Goal: Task Accomplishment & Management: Use online tool/utility

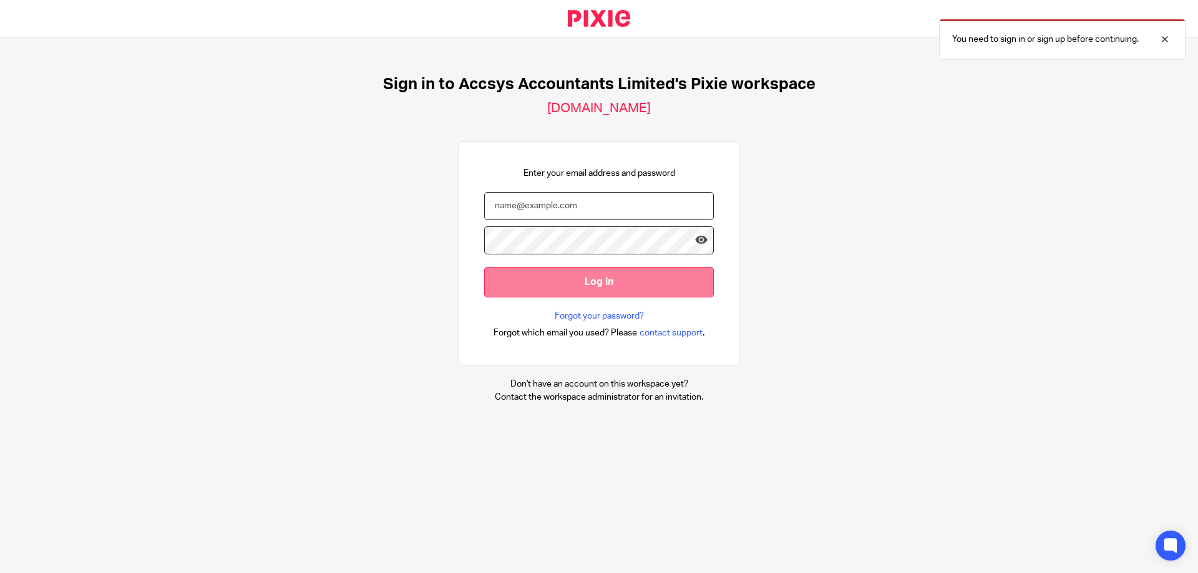
type input "[PERSON_NAME][EMAIL_ADDRESS][DOMAIN_NAME]"
click at [593, 270] on input "Log in" at bounding box center [599, 282] width 230 height 31
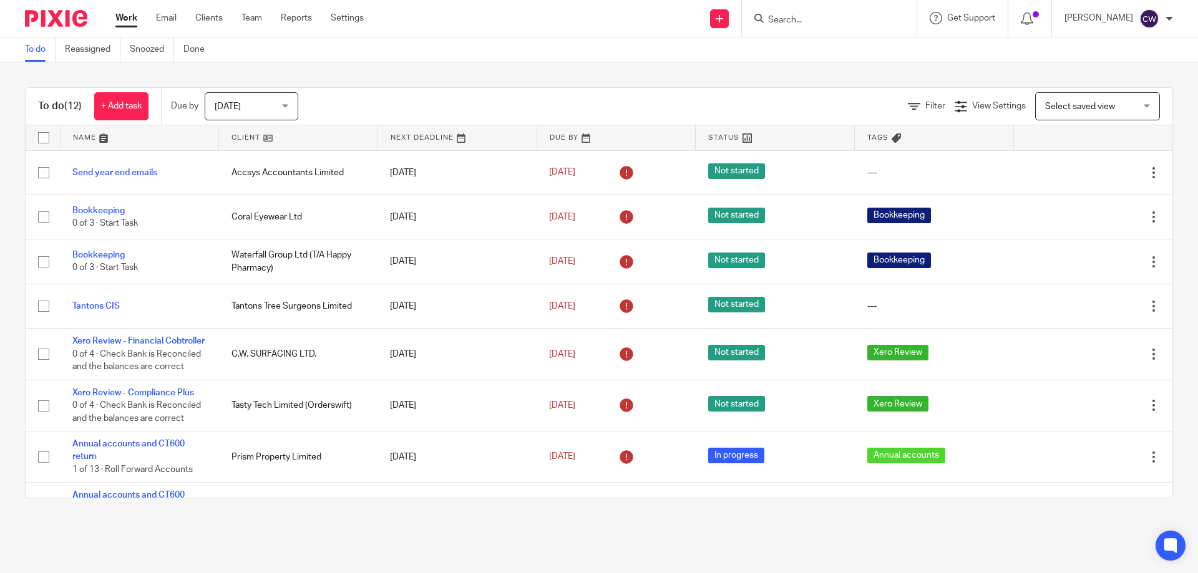
click at [800, 17] on input "Search" at bounding box center [823, 20] width 112 height 11
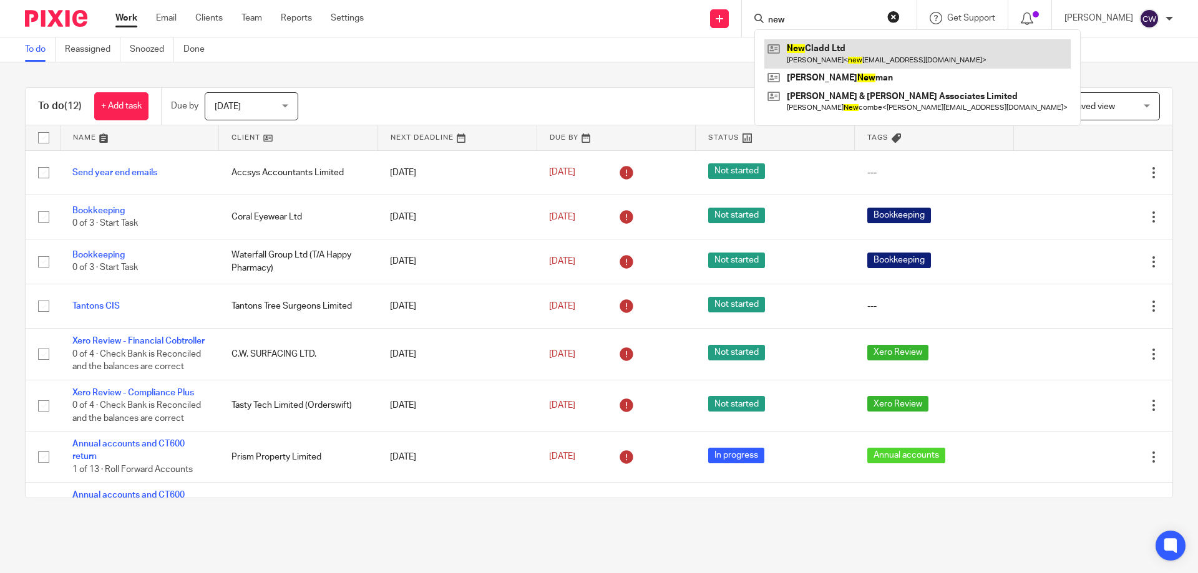
type input "new"
click at [817, 54] on link at bounding box center [917, 53] width 306 height 29
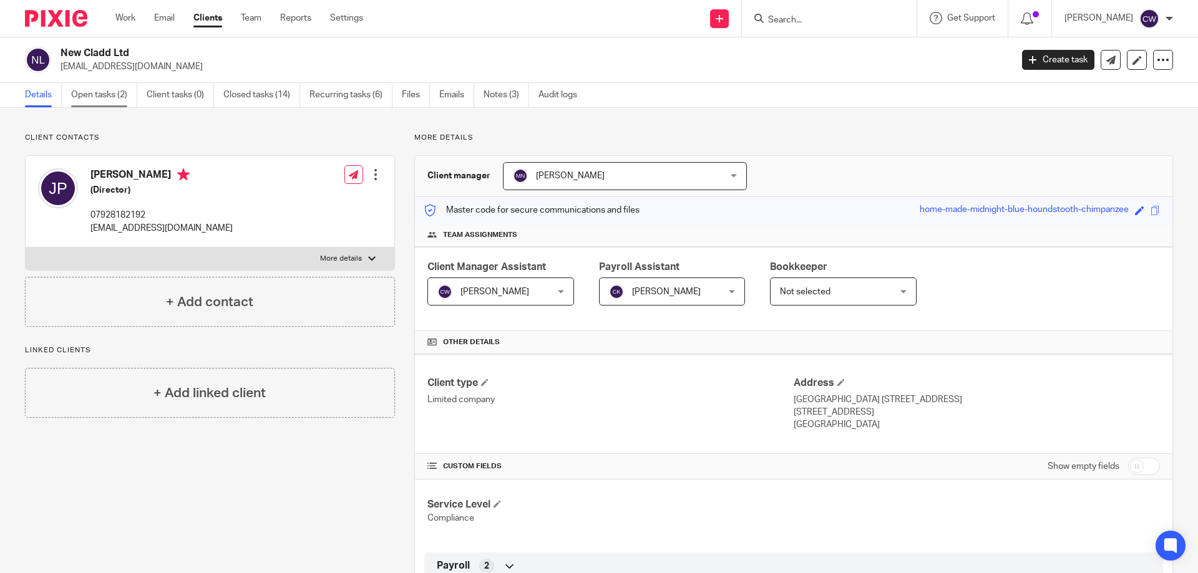
click at [125, 93] on link "Open tasks (2)" at bounding box center [104, 95] width 66 height 24
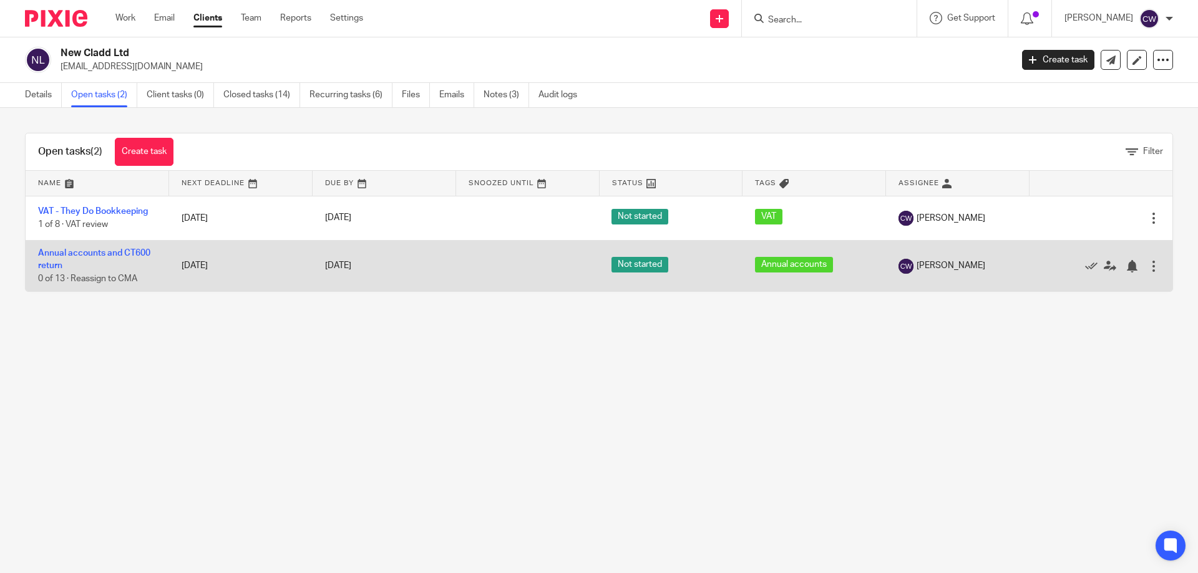
click at [104, 247] on td "Annual accounts and CT600 return 0 of 13 · Reassign to CMA" at bounding box center [98, 265] width 144 height 51
click at [104, 252] on link "Annual accounts and CT600 return" at bounding box center [94, 259] width 112 height 21
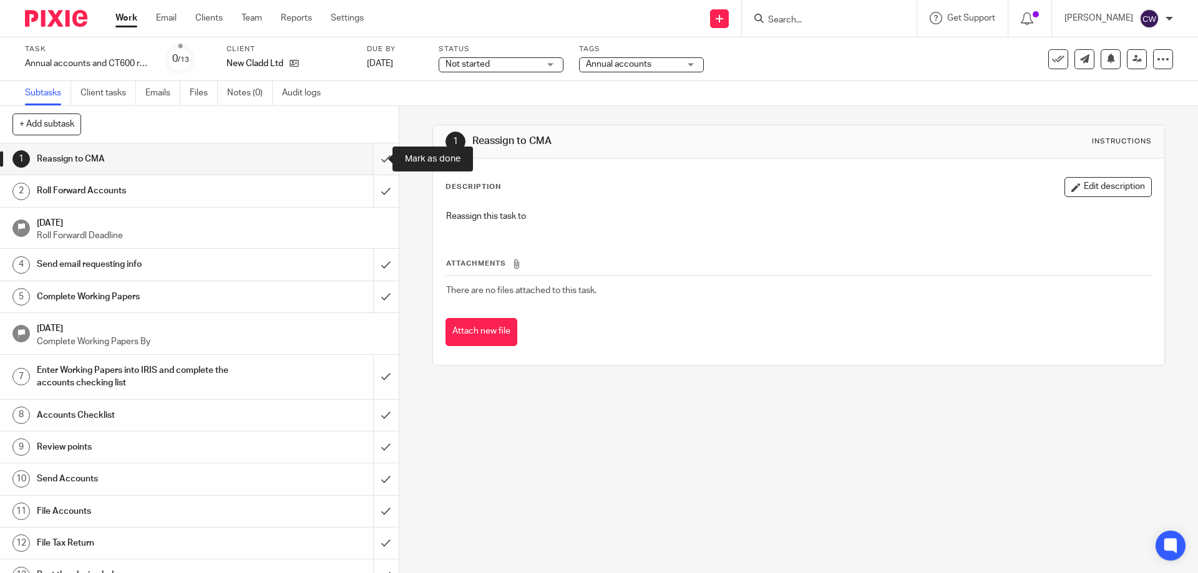
click at [370, 158] on input "submit" at bounding box center [199, 159] width 399 height 31
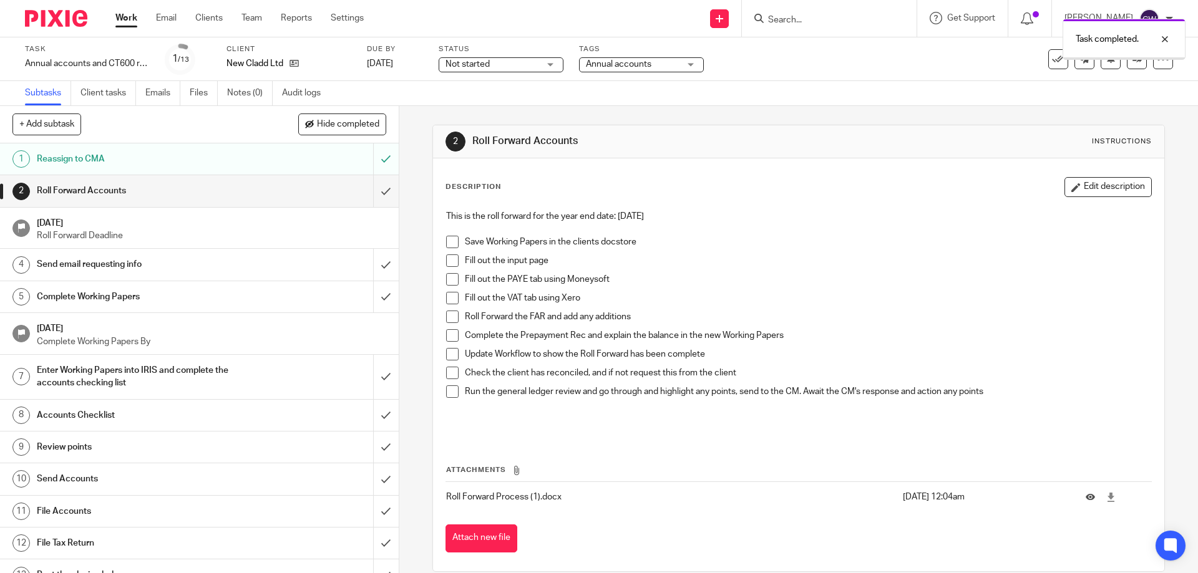
click at [450, 244] on span at bounding box center [452, 242] width 12 height 12
click at [446, 262] on span at bounding box center [452, 261] width 12 height 12
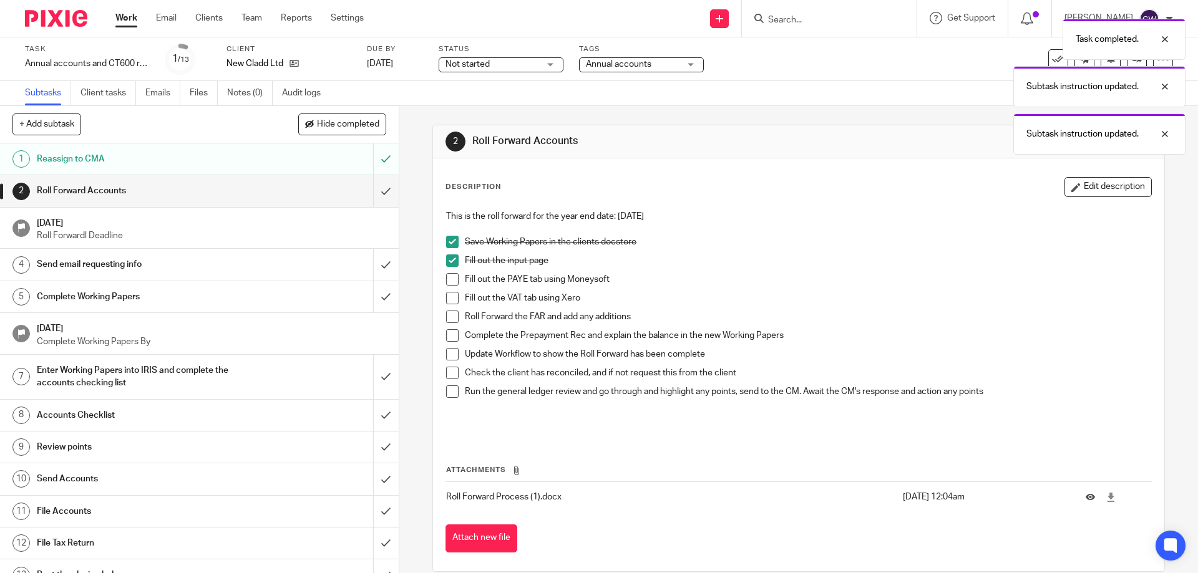
click at [452, 319] on span at bounding box center [452, 317] width 12 height 12
click at [452, 336] on span at bounding box center [452, 335] width 12 height 12
click at [450, 354] on span at bounding box center [452, 354] width 12 height 12
